Goal: Task Accomplishment & Management: Use online tool/utility

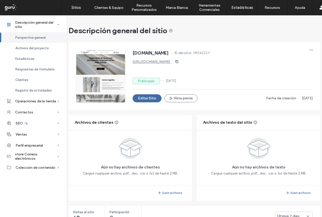
scroll to position [0, 4]
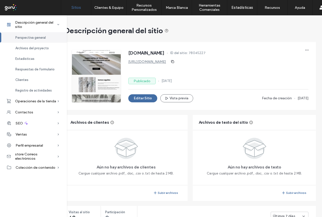
click at [80, 10] on link "Sitios" at bounding box center [76, 7] width 30 height 15
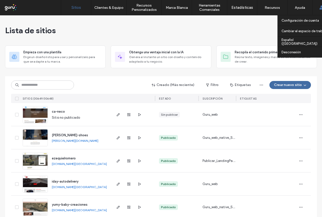
click at [321, 2] on span at bounding box center [321, 7] width 4 height 15
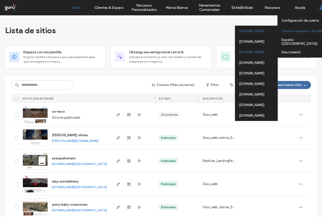
click at [250, 55] on div "[DOMAIN_NAME]" at bounding box center [256, 52] width 42 height 11
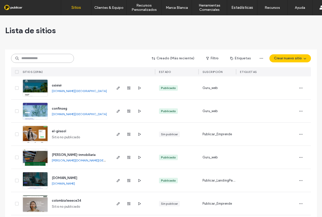
click at [45, 59] on input at bounding box center [42, 58] width 63 height 9
paste input "**********"
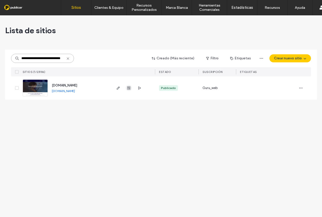
type input "**********"
click at [127, 89] on use "button" at bounding box center [128, 87] width 3 height 3
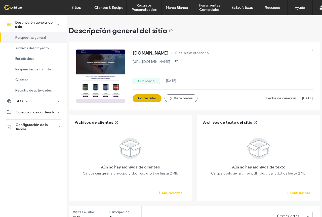
click at [150, 100] on button "Editar Sitio" at bounding box center [146, 98] width 29 height 8
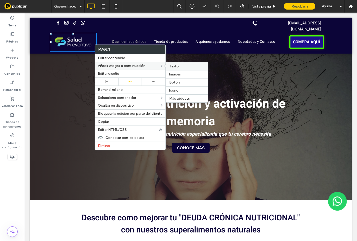
click at [161, 66] on span at bounding box center [162, 66] width 2 height 2
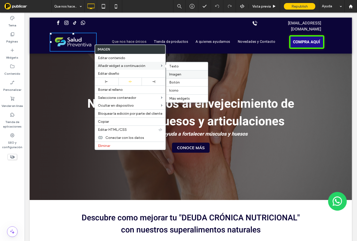
click at [182, 74] on label "Imagen" at bounding box center [187, 74] width 36 height 4
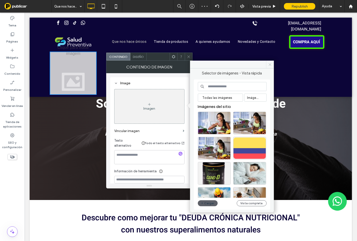
click at [270, 65] on use at bounding box center [270, 64] width 3 height 3
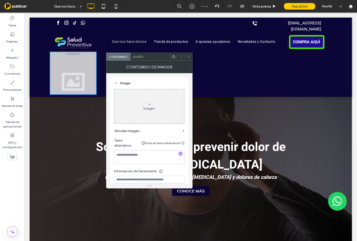
click at [147, 105] on div "Imagen" at bounding box center [150, 106] width 70 height 33
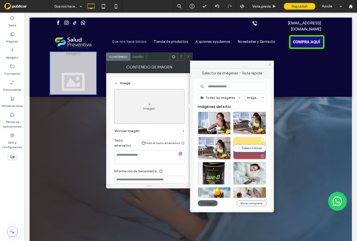
drag, startPoint x: 257, startPoint y: 153, endPoint x: 233, endPoint y: 139, distance: 28.0
click at [257, 153] on div "Seleccionar" at bounding box center [250, 148] width 33 height 23
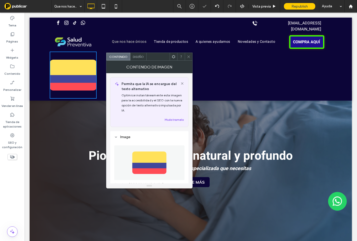
click at [189, 58] on icon at bounding box center [189, 57] width 4 height 4
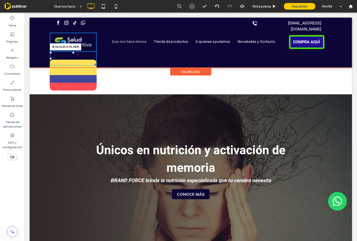
drag, startPoint x: 95, startPoint y: 90, endPoint x: 103, endPoint y: 67, distance: 24.3
click at [79, 55] on div "W:56.6146 H:55.9896" at bounding box center [73, 59] width 47 height 14
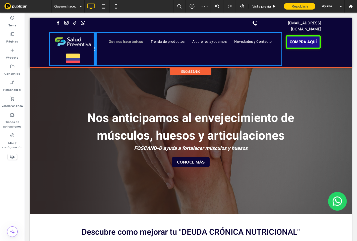
drag, startPoint x: 95, startPoint y: 46, endPoint x: 105, endPoint y: 45, distance: 10.9
click at [105, 45] on div "Click To Paste Que nos hace únicos Tienda de productos A quienes ayudamos Noved…" at bounding box center [191, 49] width 283 height 33
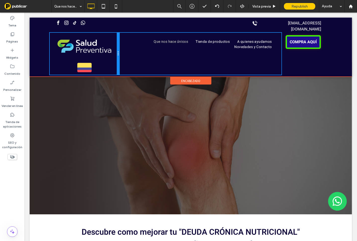
drag, startPoint x: 95, startPoint y: 47, endPoint x: 108, endPoint y: 46, distance: 13.1
click at [108, 46] on div "Click To Paste" at bounding box center [85, 54] width 70 height 42
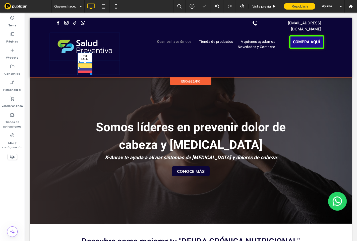
drag, startPoint x: 78, startPoint y: 56, endPoint x: 115, endPoint y: 35, distance: 42.4
click at [115, 35] on div "Click To Paste T:0 L:147" at bounding box center [85, 54] width 71 height 42
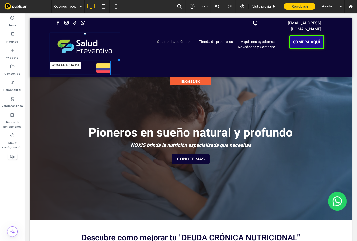
drag, startPoint x: 117, startPoint y: 53, endPoint x: 142, endPoint y: 67, distance: 28.6
click at [117, 57] on div at bounding box center [118, 59] width 4 height 4
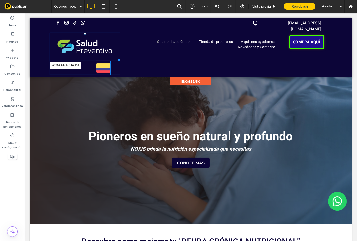
drag, startPoint x: 116, startPoint y: 54, endPoint x: 97, endPoint y: 39, distance: 24.1
click at [97, 39] on div "W:276.944 H:110.139" at bounding box center [85, 47] width 71 height 28
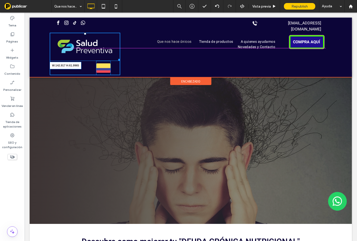
drag, startPoint x: 116, startPoint y: 54, endPoint x: 120, endPoint y: 54, distance: 3.5
click at [116, 57] on div at bounding box center [118, 59] width 4 height 4
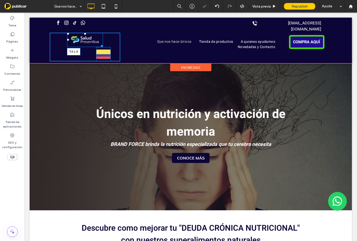
drag, startPoint x: 67, startPoint y: 28, endPoint x: 95, endPoint y: 49, distance: 35.2
click at [70, 37] on div "T:0 L:0" at bounding box center [85, 40] width 36 height 14
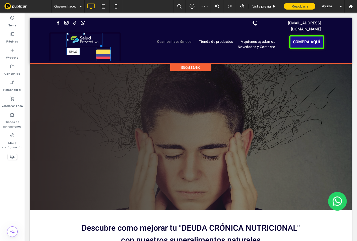
drag, startPoint x: 67, startPoint y: 28, endPoint x: 76, endPoint y: 42, distance: 16.3
click at [66, 33] on div at bounding box center [67, 34] width 2 height 2
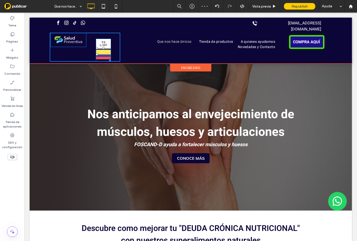
drag, startPoint x: 96, startPoint y: 41, endPoint x: 122, endPoint y: 44, distance: 26.5
click at [96, 33] on div "Click To Paste T:0 L:147" at bounding box center [85, 47] width 71 height 29
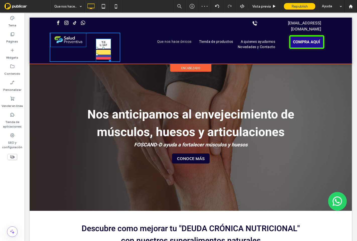
drag, startPoint x: 96, startPoint y: 42, endPoint x: 110, endPoint y: 44, distance: 13.7
click at [110, 47] on div "T:0 L:147" at bounding box center [103, 54] width 15 height 15
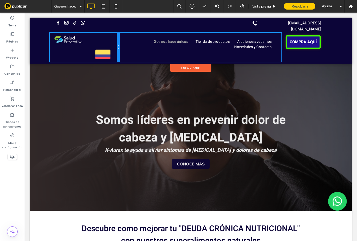
drag, startPoint x: 117, startPoint y: 35, endPoint x: 131, endPoint y: 48, distance: 19.0
click at [107, 35] on div "Click To Paste" at bounding box center [85, 47] width 70 height 29
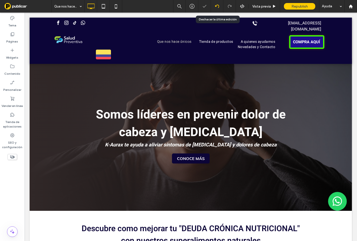
click at [219, 8] on div at bounding box center [217, 6] width 12 height 4
click at [217, 7] on icon at bounding box center [217, 6] width 4 height 4
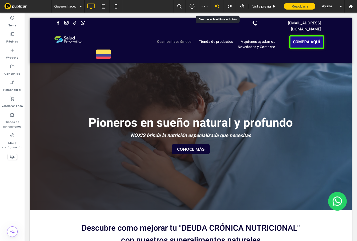
click at [217, 9] on div at bounding box center [217, 6] width 13 height 13
drag, startPoint x: 219, startPoint y: 8, endPoint x: 215, endPoint y: 12, distance: 5.3
click at [218, 9] on div at bounding box center [217, 6] width 13 height 13
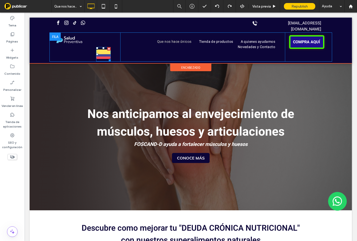
click at [108, 47] on div at bounding box center [109, 49] width 4 height 4
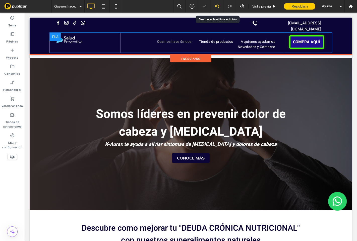
click at [217, 7] on icon at bounding box center [217, 6] width 4 height 4
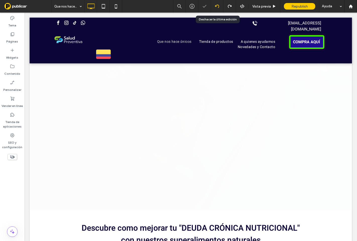
click at [217, 7] on icon at bounding box center [217, 6] width 4 height 4
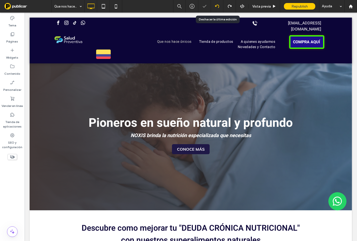
click at [217, 7] on div at bounding box center [178, 120] width 357 height 241
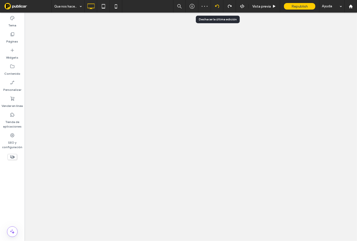
click at [217, 7] on icon at bounding box center [217, 6] width 4 height 4
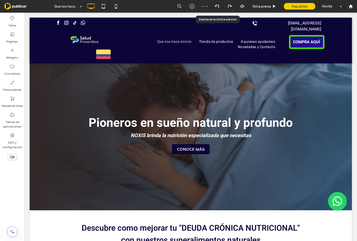
click at [217, 7] on div at bounding box center [178, 120] width 357 height 241
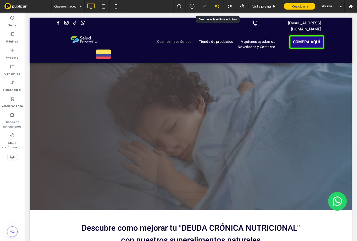
click at [216, 8] on icon at bounding box center [217, 6] width 4 height 4
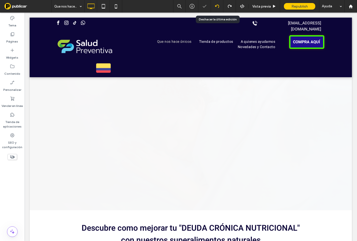
click at [217, 8] on icon at bounding box center [217, 6] width 4 height 4
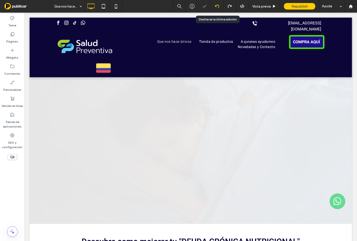
click at [217, 8] on icon at bounding box center [217, 6] width 4 height 4
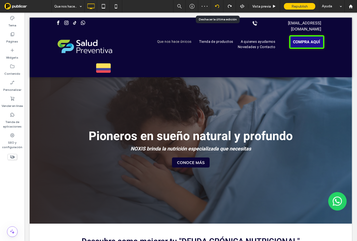
click at [218, 7] on use at bounding box center [217, 6] width 4 height 3
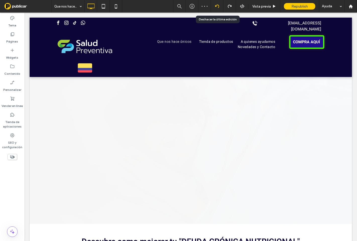
click at [218, 7] on use at bounding box center [217, 6] width 4 height 3
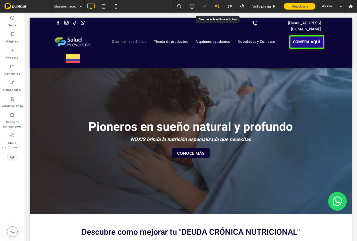
click at [216, 8] on icon at bounding box center [217, 6] width 4 height 4
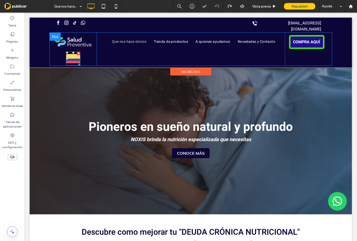
click at [78, 52] on div at bounding box center [79, 54] width 4 height 4
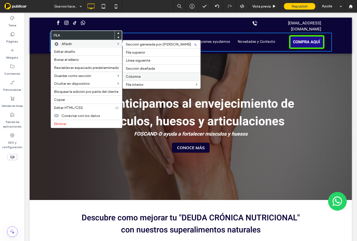
click at [149, 75] on label "Columna" at bounding box center [162, 76] width 72 height 4
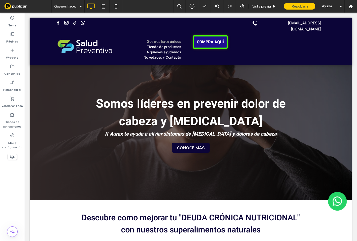
click at [329, 33] on div at bounding box center [331, 35] width 4 height 4
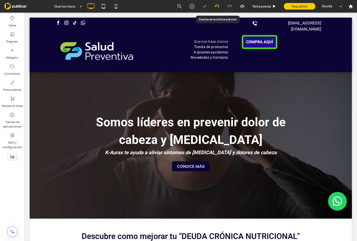
click at [215, 6] on use at bounding box center [217, 6] width 4 height 3
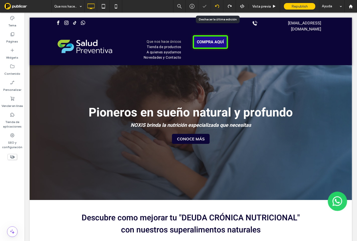
click at [215, 6] on use at bounding box center [217, 6] width 4 height 3
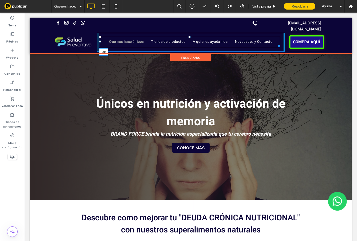
drag, startPoint x: 99, startPoint y: 36, endPoint x: 122, endPoint y: 36, distance: 23.1
click at [122, 36] on nav "Que nos hace únicos Tienda de productos A quienes ayudamos Novedades y Contacto…" at bounding box center [189, 41] width 181 height 11
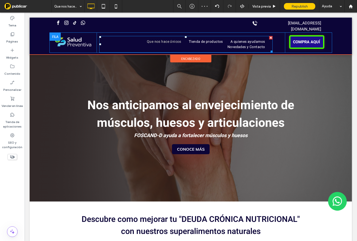
click at [99, 43] on div at bounding box center [100, 44] width 2 height 2
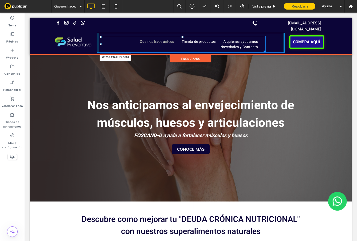
drag, startPoint x: 264, startPoint y: 44, endPoint x: 306, endPoint y: 58, distance: 44.7
click at [283, 43] on div "Click To Paste Que nos hace únicos Tienda de productos A quienes ayudamos Noved…" at bounding box center [191, 43] width 283 height 20
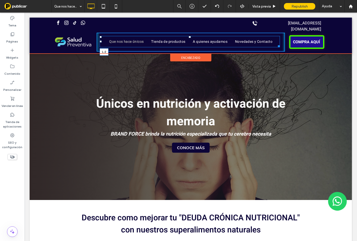
drag, startPoint x: 99, startPoint y: 36, endPoint x: 166, endPoint y: 49, distance: 68.0
click at [142, 37] on nav "Que nos hace únicos Tienda de productos A quienes ayudamos Novedades y Contacto…" at bounding box center [190, 41] width 180 height 11
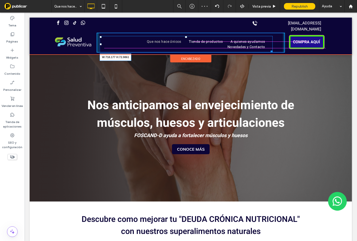
drag, startPoint x: 271, startPoint y: 44, endPoint x: 308, endPoint y: 56, distance: 38.2
click at [283, 43] on div "Click To Paste Que nos hace únicos Tienda de productos A quienes ayudamos Noved…" at bounding box center [191, 43] width 283 height 20
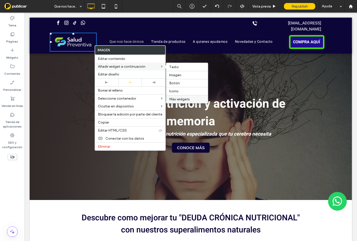
click at [187, 100] on span "Más widgets" at bounding box center [179, 99] width 21 height 4
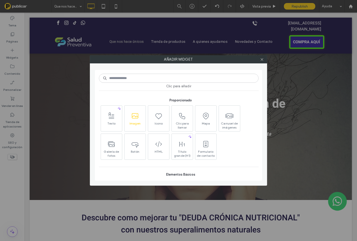
click at [136, 126] on span "Imagen" at bounding box center [135, 124] width 21 height 7
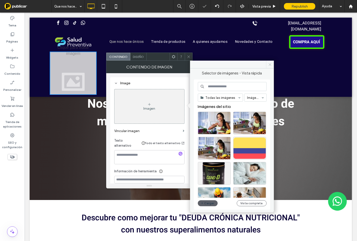
click at [272, 67] on span at bounding box center [270, 65] width 8 height 8
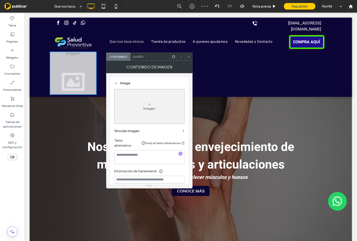
click at [190, 55] on icon at bounding box center [189, 57] width 4 height 4
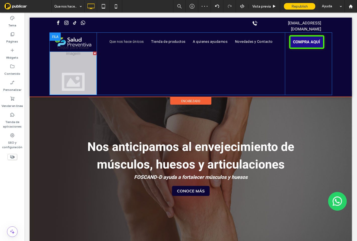
drag, startPoint x: 94, startPoint y: 47, endPoint x: 134, endPoint y: 85, distance: 55.1
click at [94, 52] on div at bounding box center [95, 54] width 4 height 4
